Goal: Task Accomplishment & Management: Complete application form

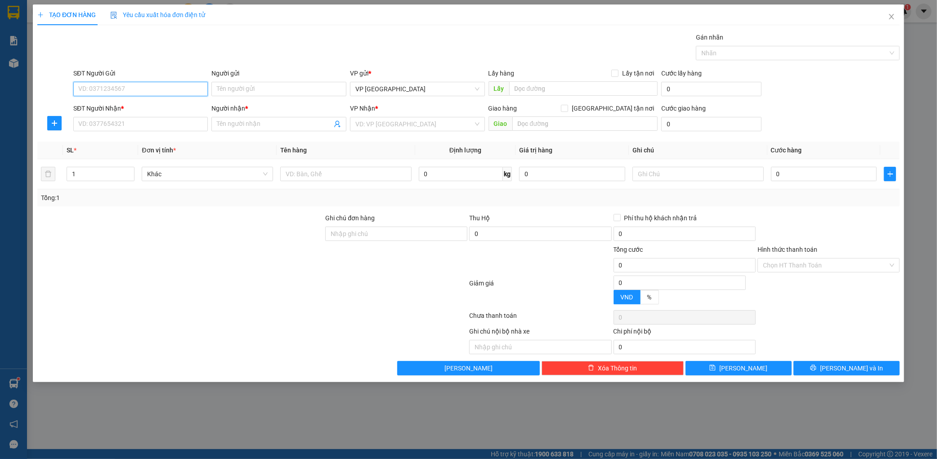
click at [143, 89] on input "SĐT Người Gửi" at bounding box center [140, 89] width 135 height 14
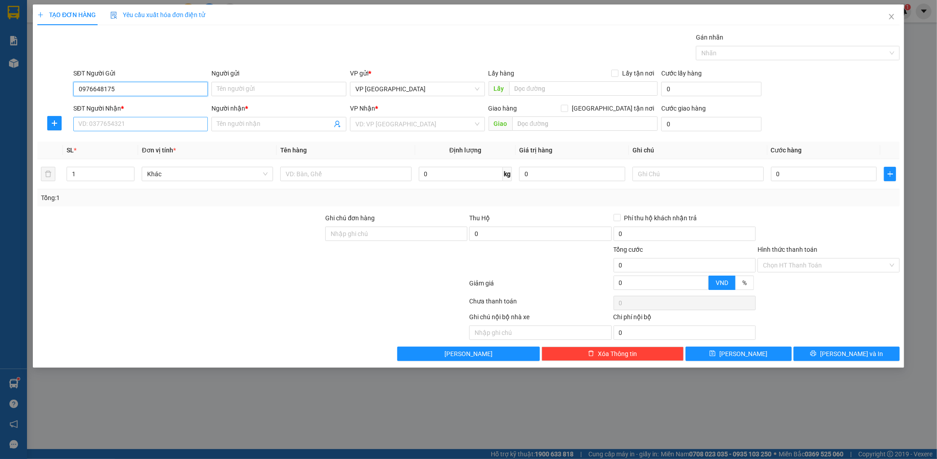
type input "0976648175"
click at [145, 121] on input "SĐT Người Nhận *" at bounding box center [140, 124] width 135 height 14
click at [135, 141] on div "0931391985 - [PERSON_NAME]" at bounding box center [141, 142] width 124 height 10
type input "0931391985"
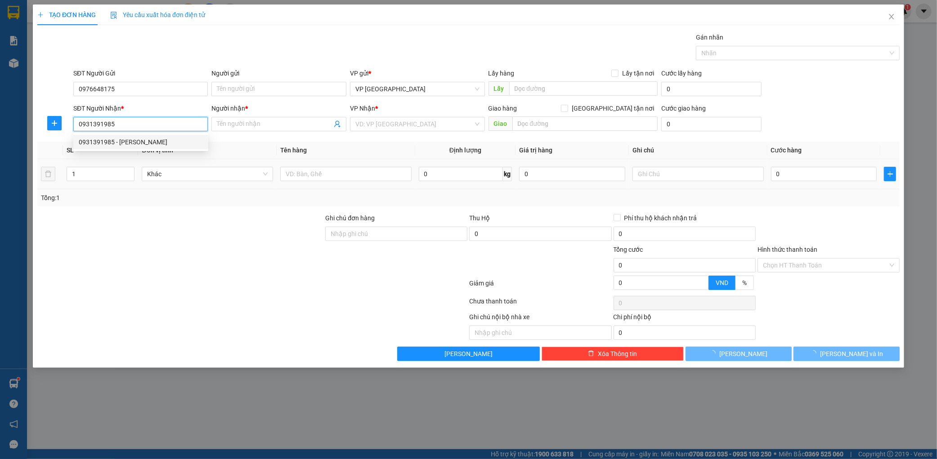
type input "huyền"
type input "cẩm xuyên"
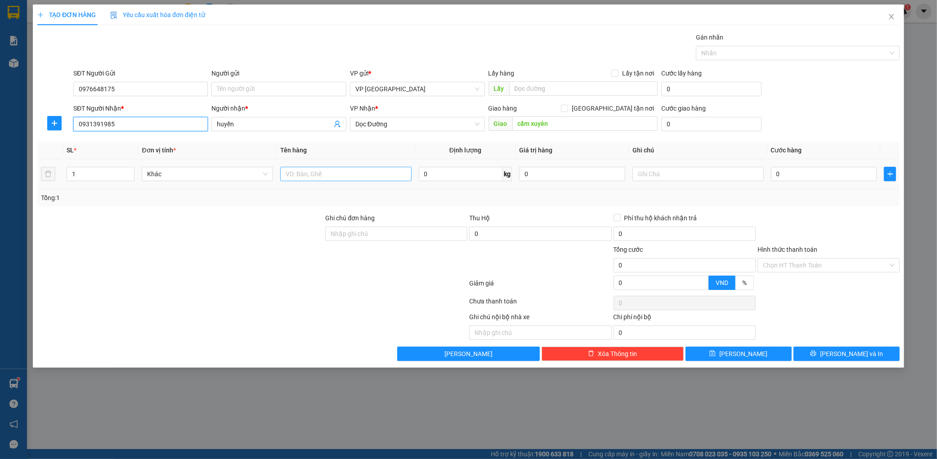
type input "0931391985"
click at [302, 173] on input "text" at bounding box center [345, 174] width 131 height 14
type input "1 xốp"
click at [795, 182] on div "0" at bounding box center [824, 174] width 106 height 18
click at [797, 178] on input "0" at bounding box center [824, 174] width 106 height 14
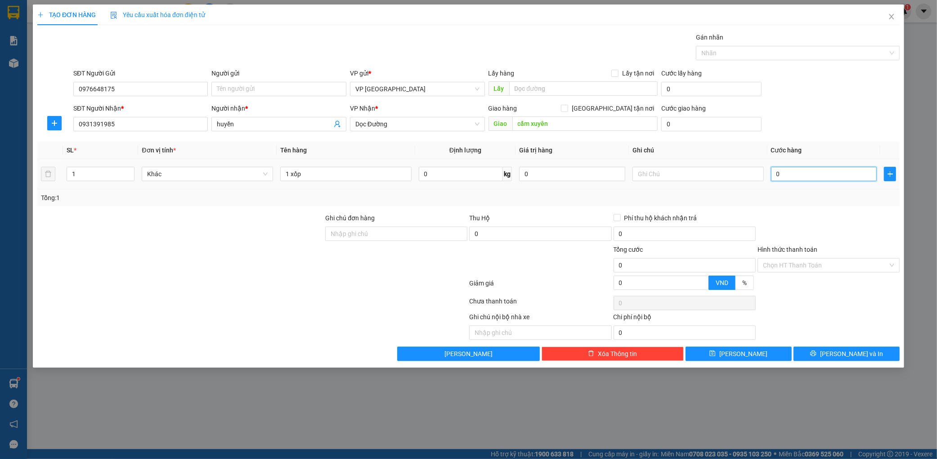
type input "005"
type input "5"
type input "0.050"
type input "50"
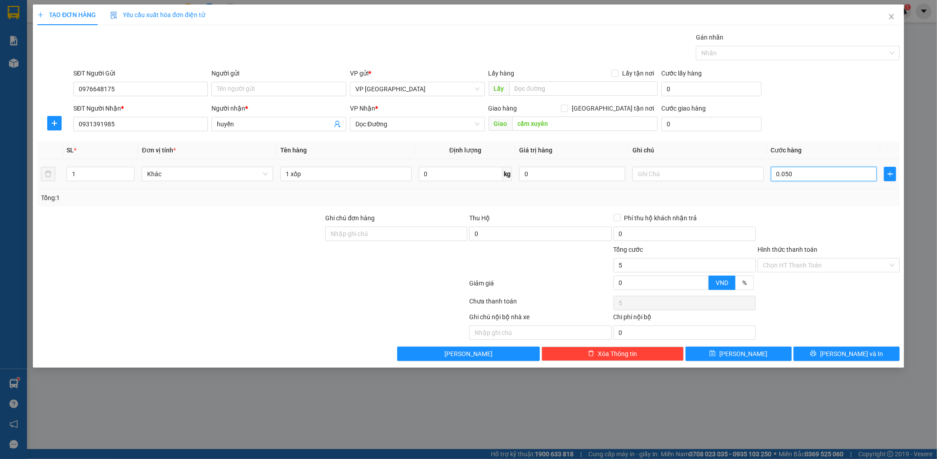
type input "50"
type input "00.500"
type input "500"
type input "0.005.000"
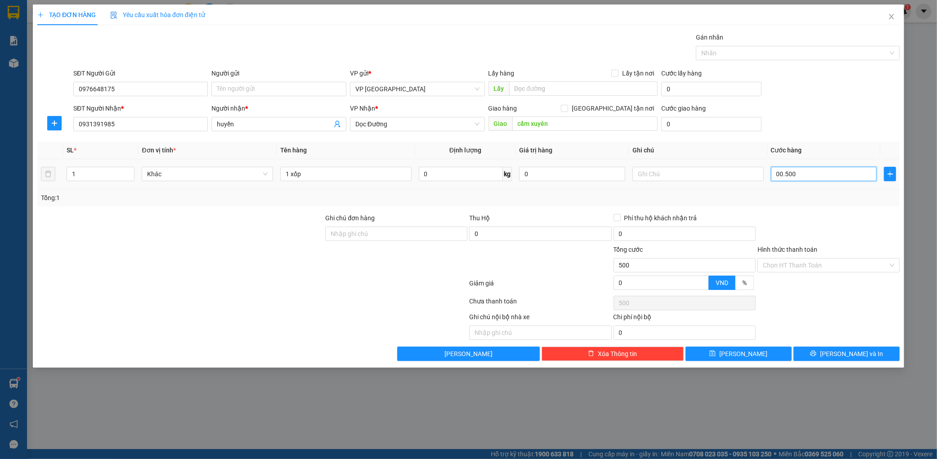
type input "5.000"
type input "000.050.000"
type input "50.000"
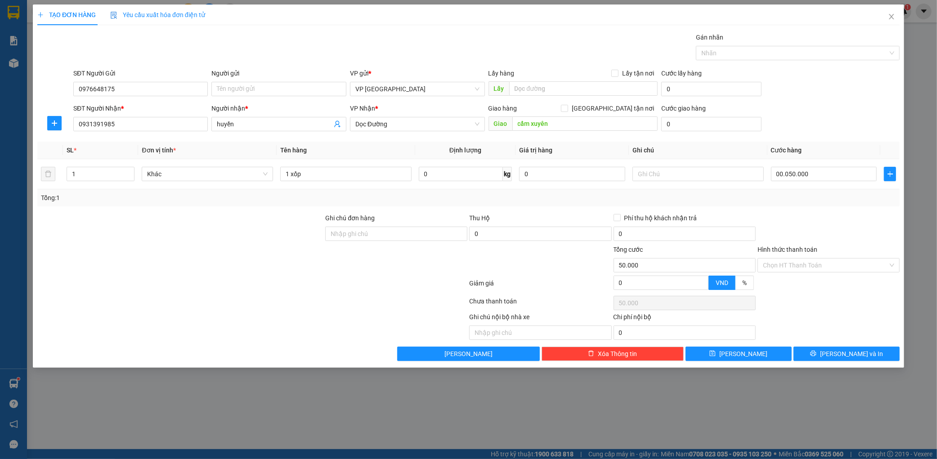
click at [829, 134] on div "SĐT Người Nhận * 0931391985 Người nhận * huyền VP Nhận * Dọc Đường Giao hàng [G…" at bounding box center [487, 120] width 830 height 32
type input "50.000"
click at [848, 354] on span "[PERSON_NAME] và In" at bounding box center [851, 354] width 63 height 10
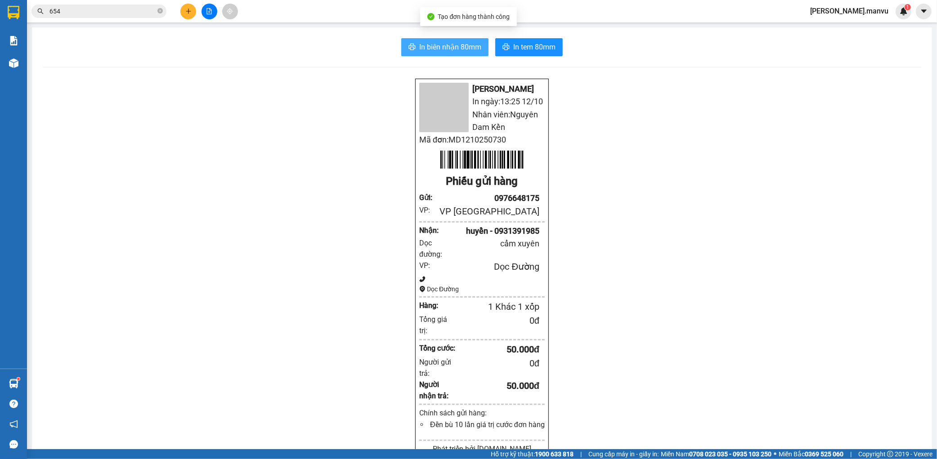
click at [454, 52] on span "In biên nhận 80mm" at bounding box center [450, 46] width 62 height 11
